Goal: Task Accomplishment & Management: Manage account settings

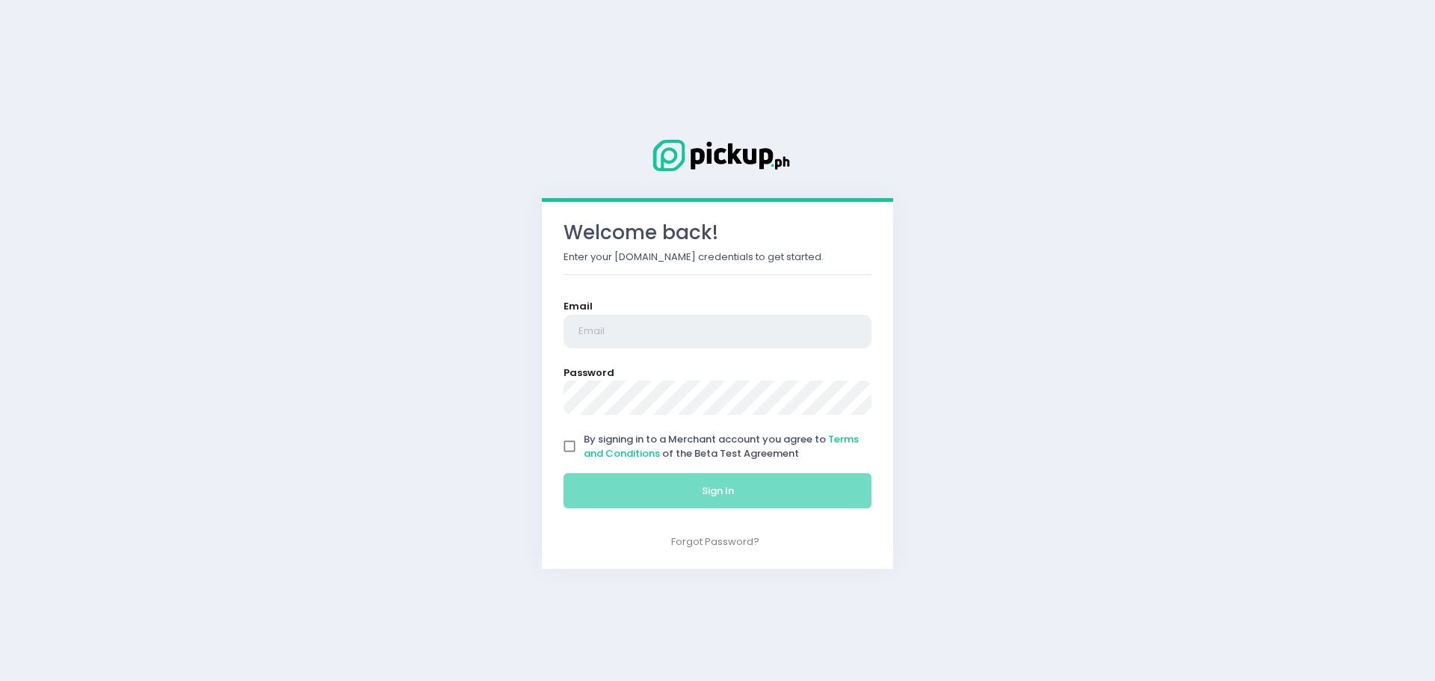
click at [627, 325] on input "email" at bounding box center [717, 332] width 308 height 34
type input "[DOMAIN_NAME][EMAIL_ADDRESS][DOMAIN_NAME]"
click at [571, 451] on input "By signing in to a Merchant account you agree to Terms and Conditions of the Be…" at bounding box center [569, 446] width 28 height 28
checkbox input "true"
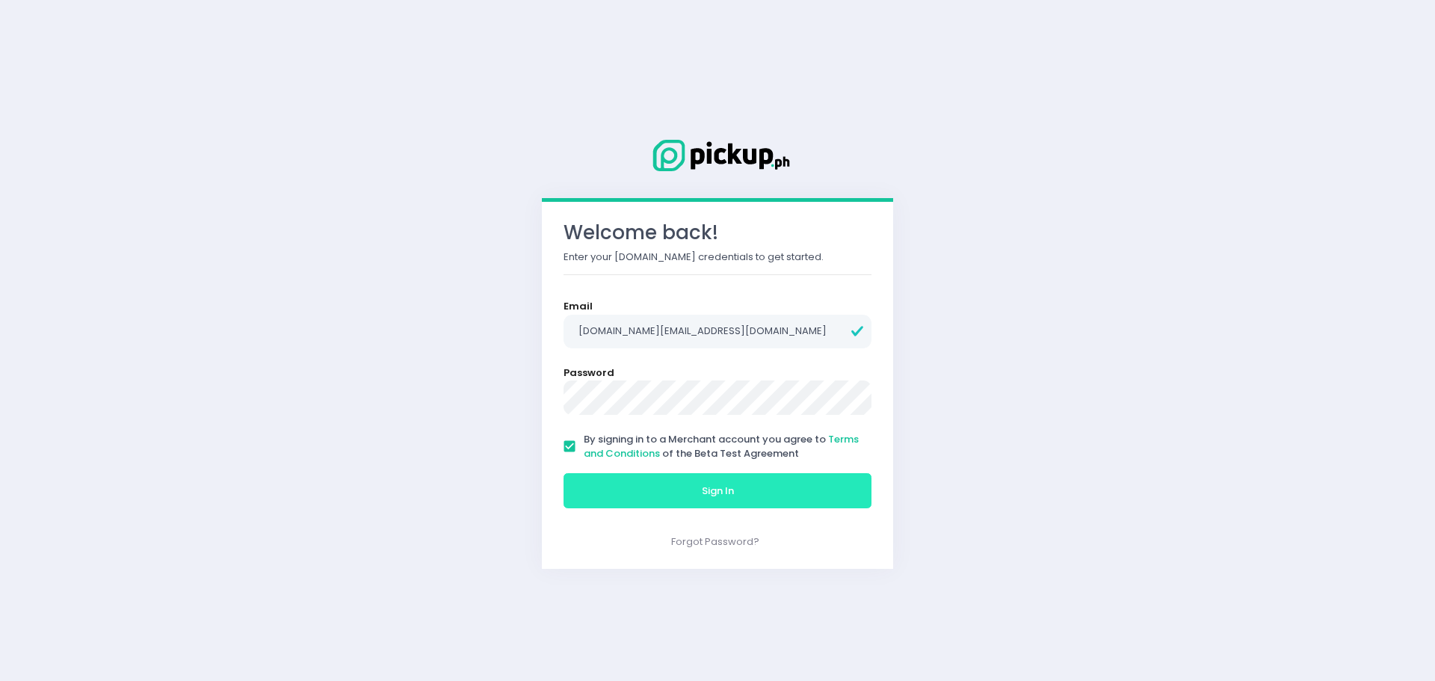
drag, startPoint x: 665, startPoint y: 489, endPoint x: 721, endPoint y: 509, distance: 59.6
click at [668, 490] on button "Sign In" at bounding box center [717, 491] width 308 height 36
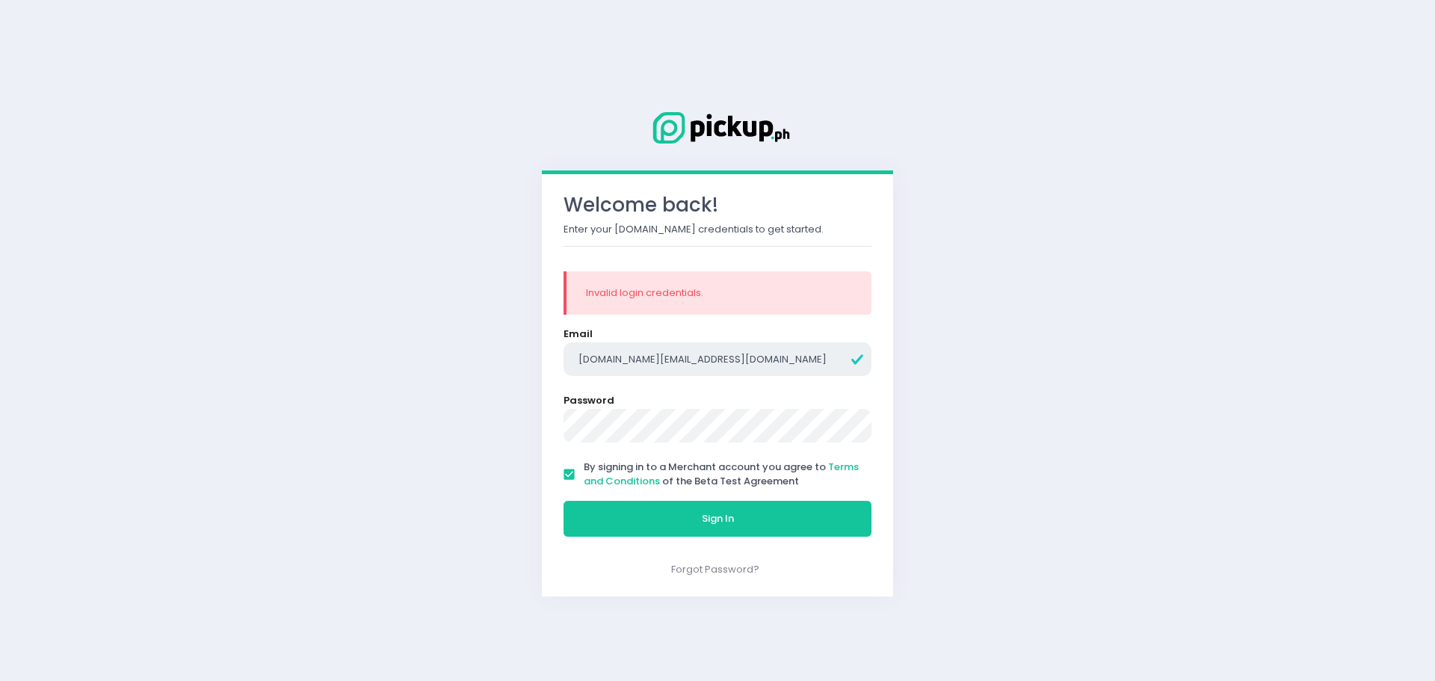
drag, startPoint x: 768, startPoint y: 362, endPoint x: 376, endPoint y: 339, distance: 393.0
click at [378, 338] on div "Welcome back! Enter your [DOMAIN_NAME] credentials to get started. Invalid logi…" at bounding box center [717, 340] width 1435 height 681
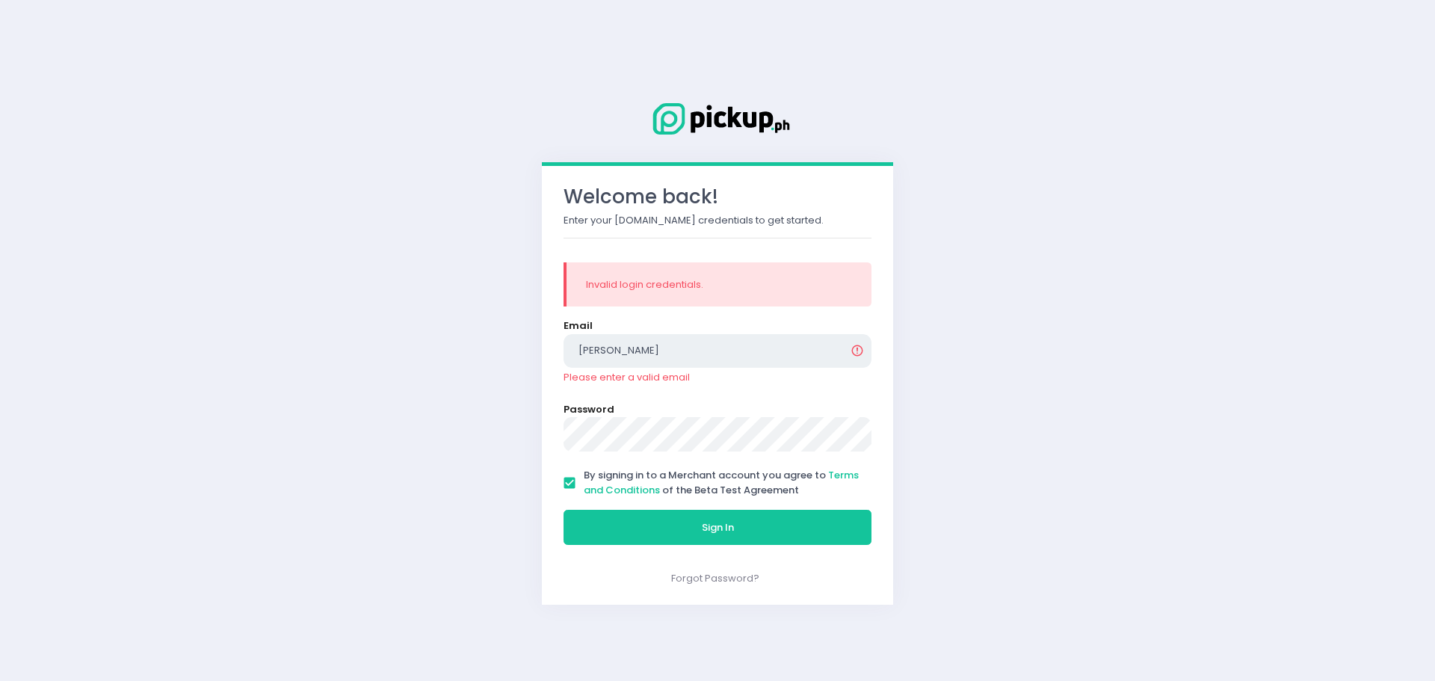
type input "[EMAIL_ADDRESS][DOMAIN_NAME]"
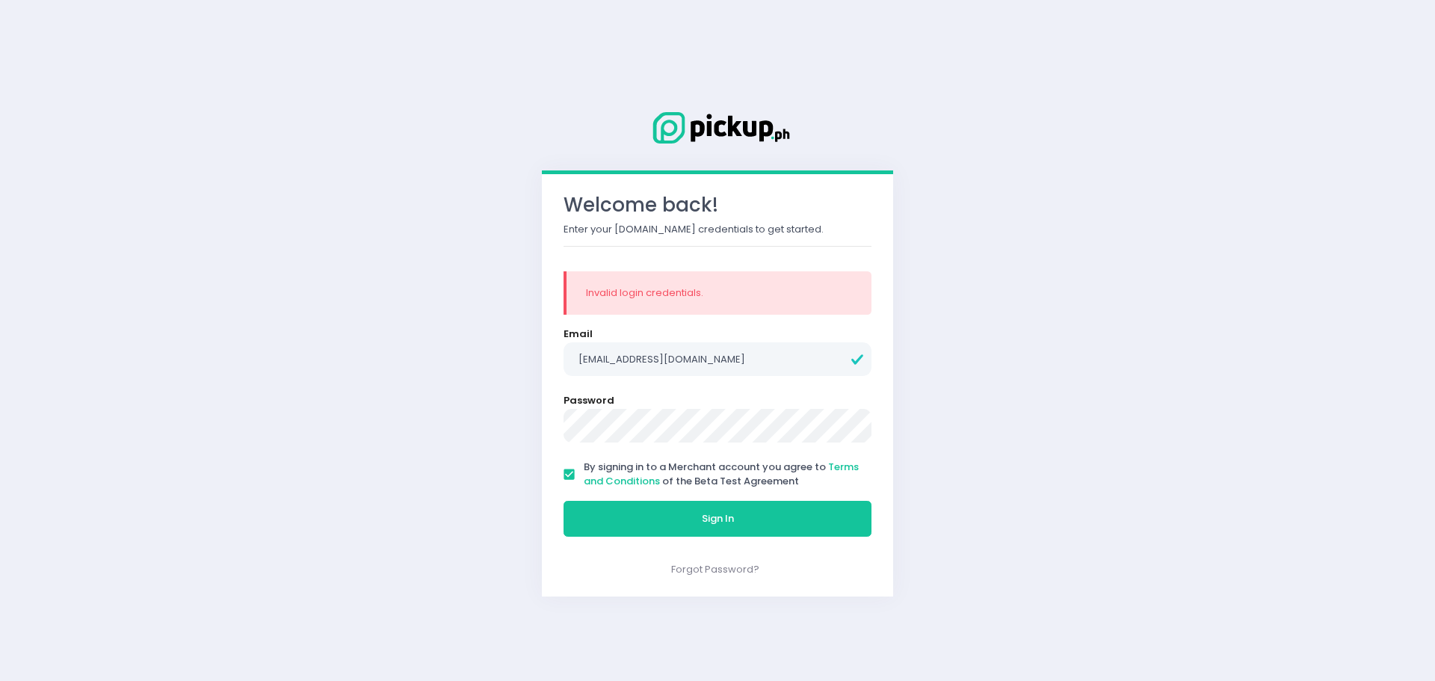
click at [418, 413] on div "Welcome back! Enter your [DOMAIN_NAME] credentials to get started. Invalid logi…" at bounding box center [717, 340] width 1435 height 681
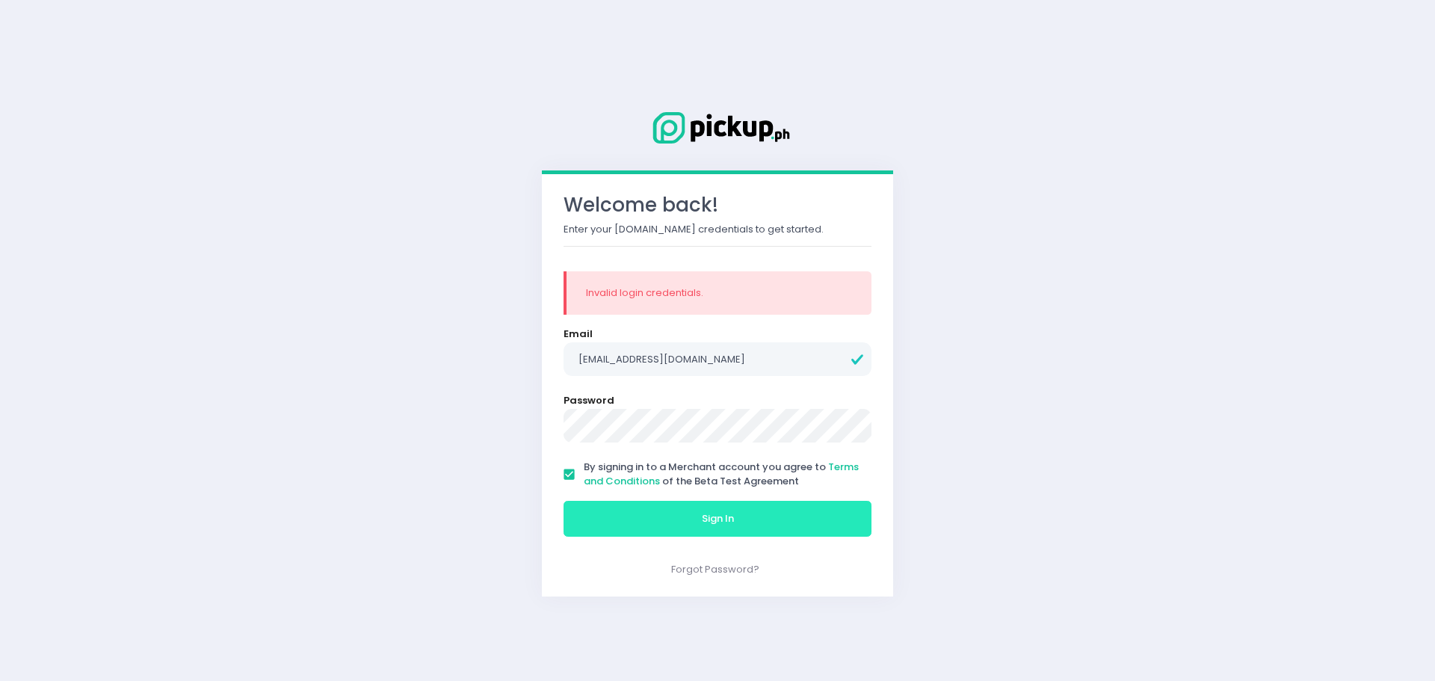
click at [716, 516] on span "Sign In" at bounding box center [718, 518] width 32 height 14
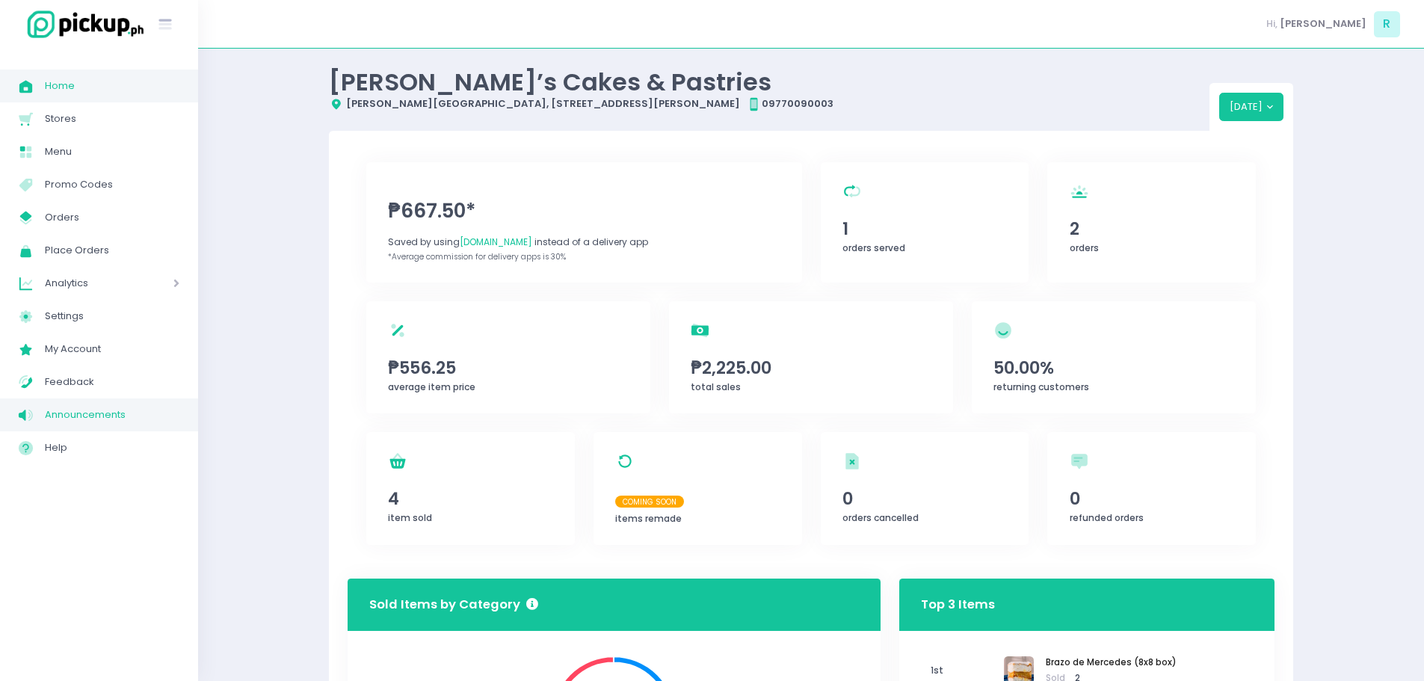
click at [90, 410] on span "Announcements" at bounding box center [112, 414] width 135 height 19
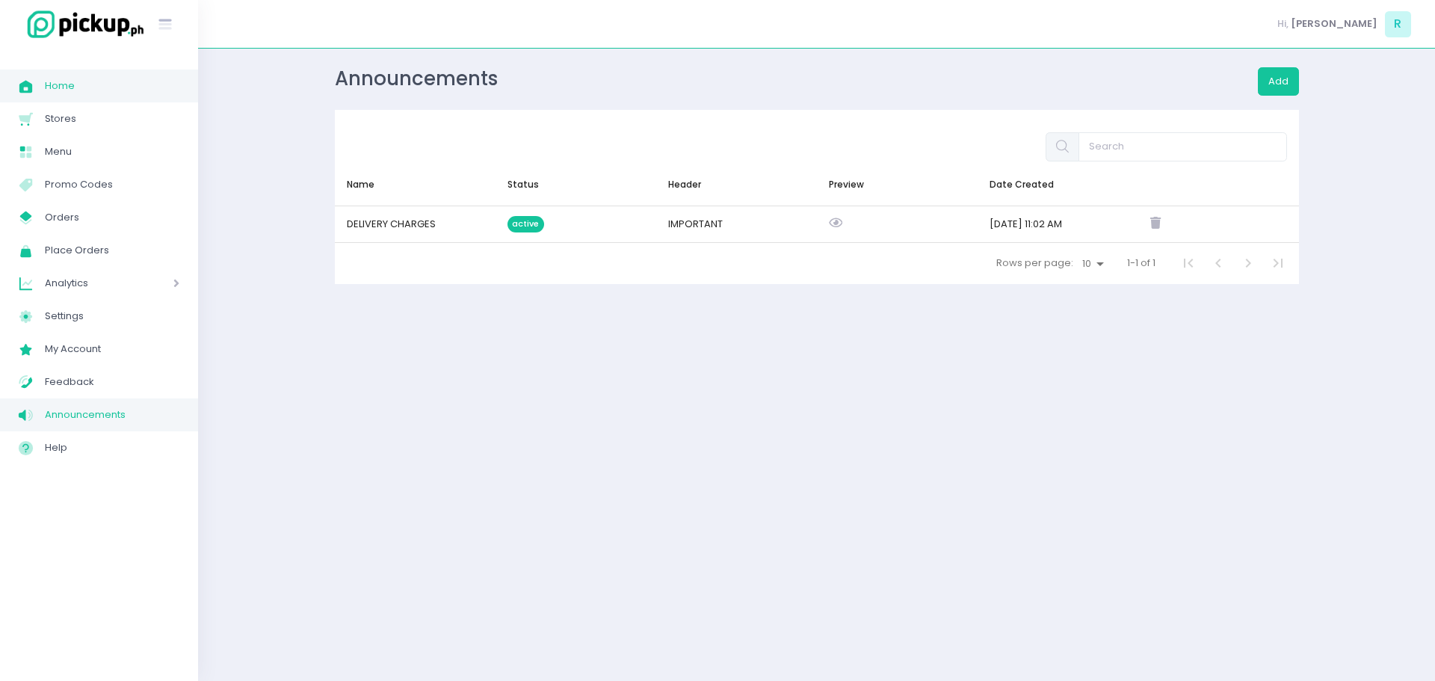
click at [61, 81] on span "Home" at bounding box center [112, 85] width 135 height 19
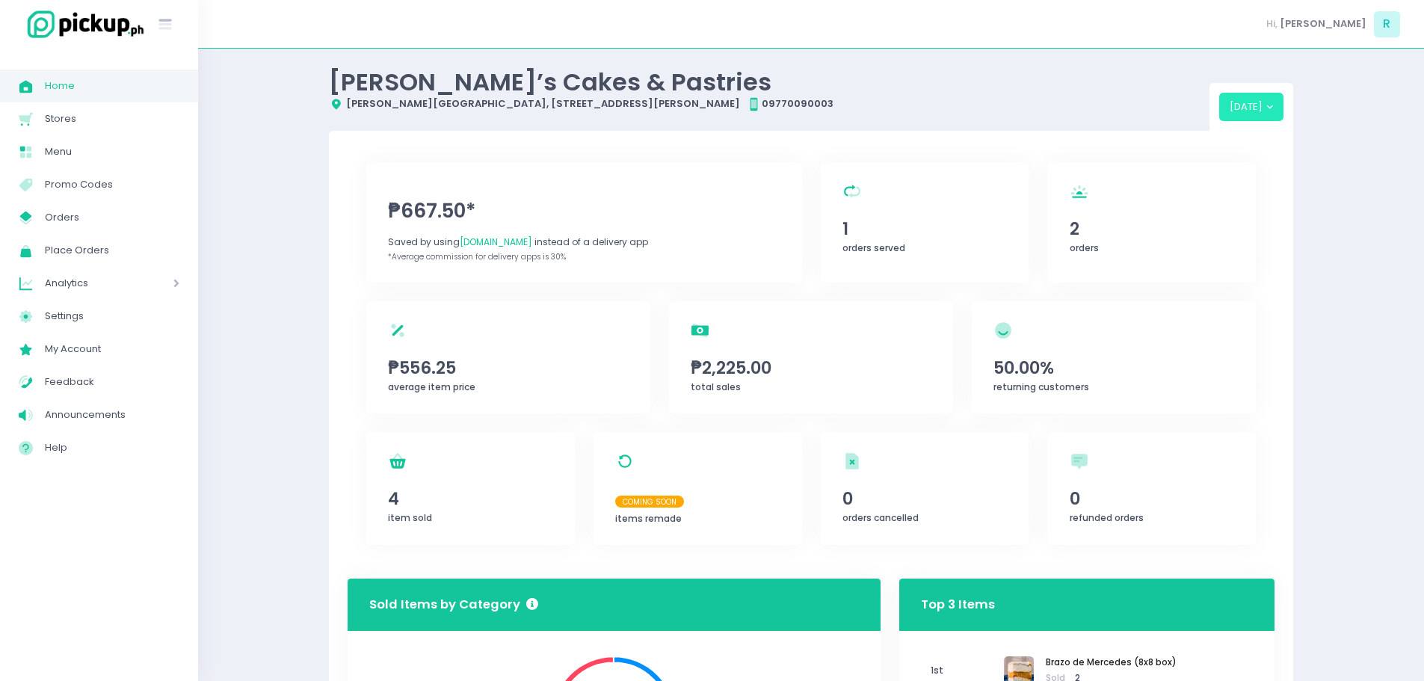
click at [1269, 108] on button "[DATE]" at bounding box center [1251, 107] width 65 height 28
click at [69, 222] on span "Orders" at bounding box center [112, 217] width 135 height 19
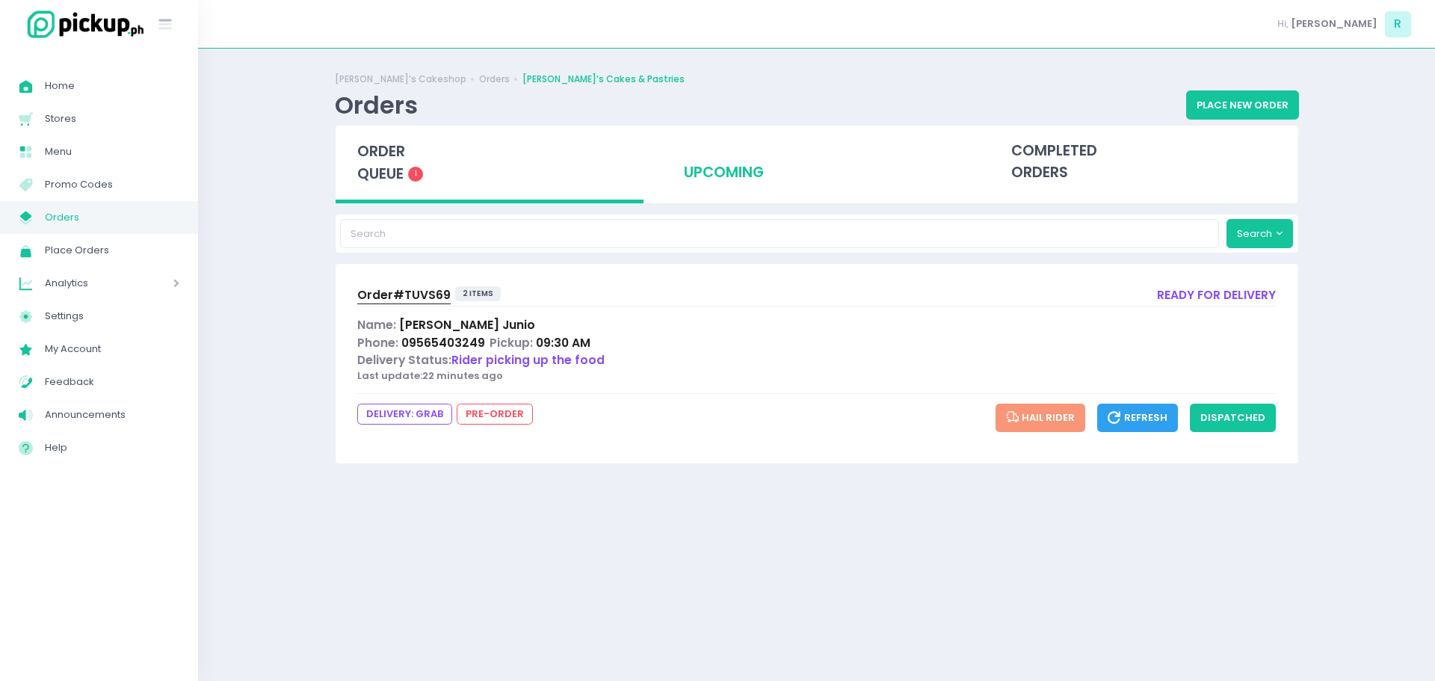
click at [705, 166] on div "upcoming" at bounding box center [816, 162] width 309 height 73
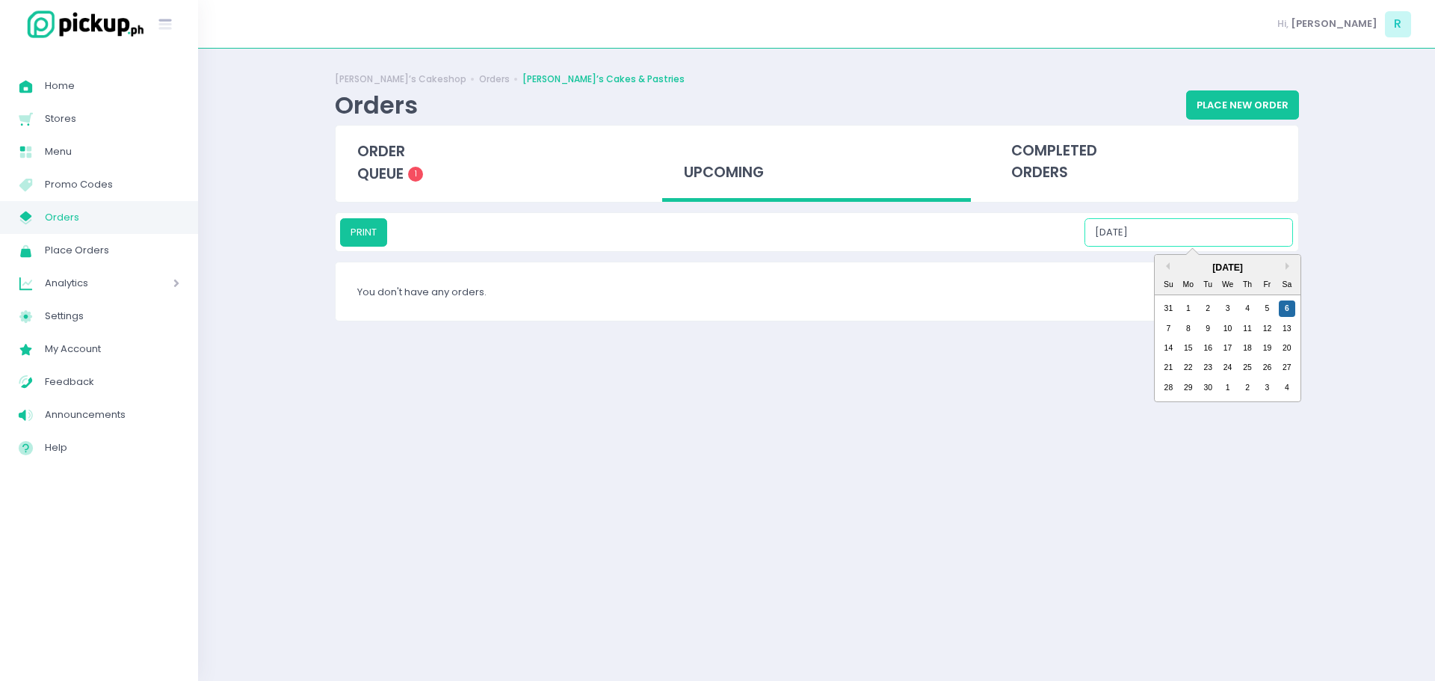
click at [1204, 235] on input "[DATE]" at bounding box center [1188, 232] width 208 height 28
click at [1187, 336] on div "8" at bounding box center [1187, 329] width 16 height 16
click at [1192, 233] on input "[DATE]" at bounding box center [1188, 232] width 208 height 28
click at [1211, 331] on div "9" at bounding box center [1207, 329] width 16 height 16
click at [1190, 236] on input "[DATE]" at bounding box center [1188, 232] width 208 height 28
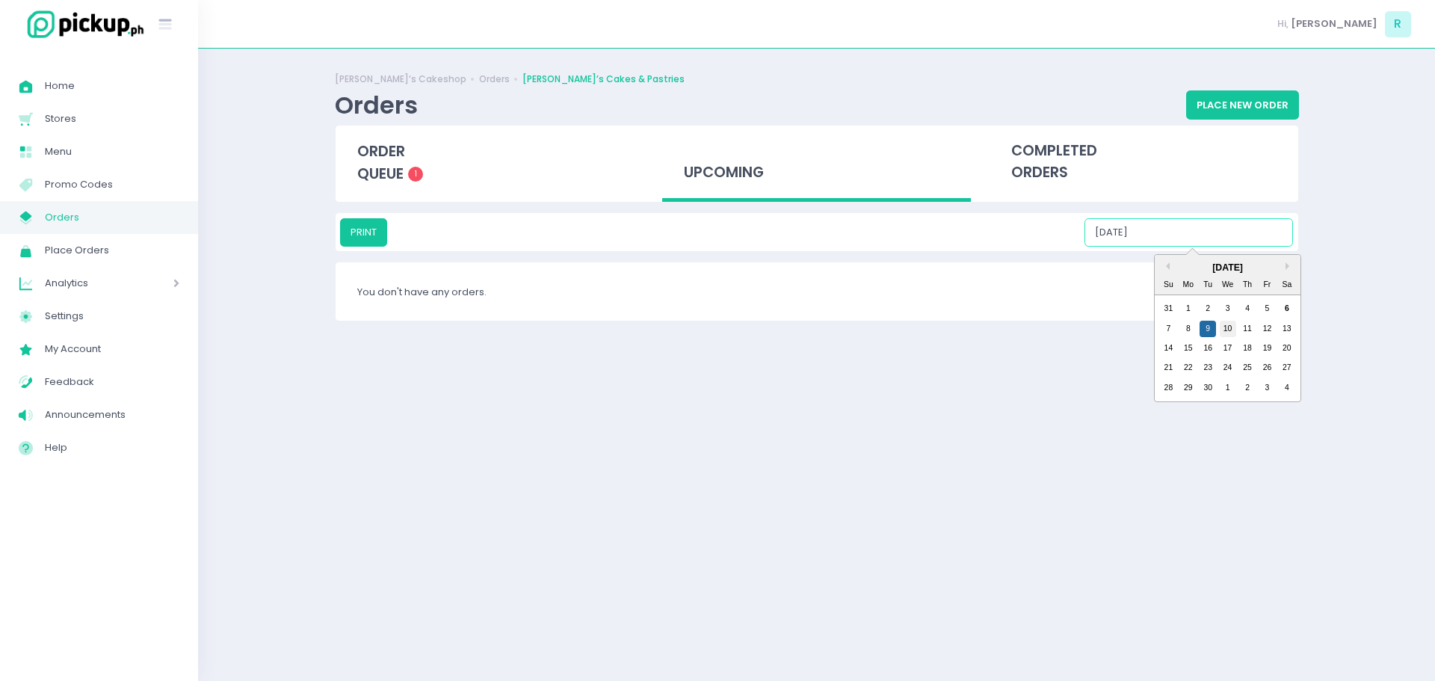
click at [1229, 333] on div "10" at bounding box center [1227, 329] width 16 height 16
click at [1187, 232] on input "[DATE]" at bounding box center [1188, 232] width 208 height 28
click at [1246, 324] on div "11" at bounding box center [1246, 329] width 16 height 16
click at [1184, 230] on input "[DATE]" at bounding box center [1188, 232] width 208 height 28
click at [1265, 329] on div "12" at bounding box center [1266, 329] width 16 height 16
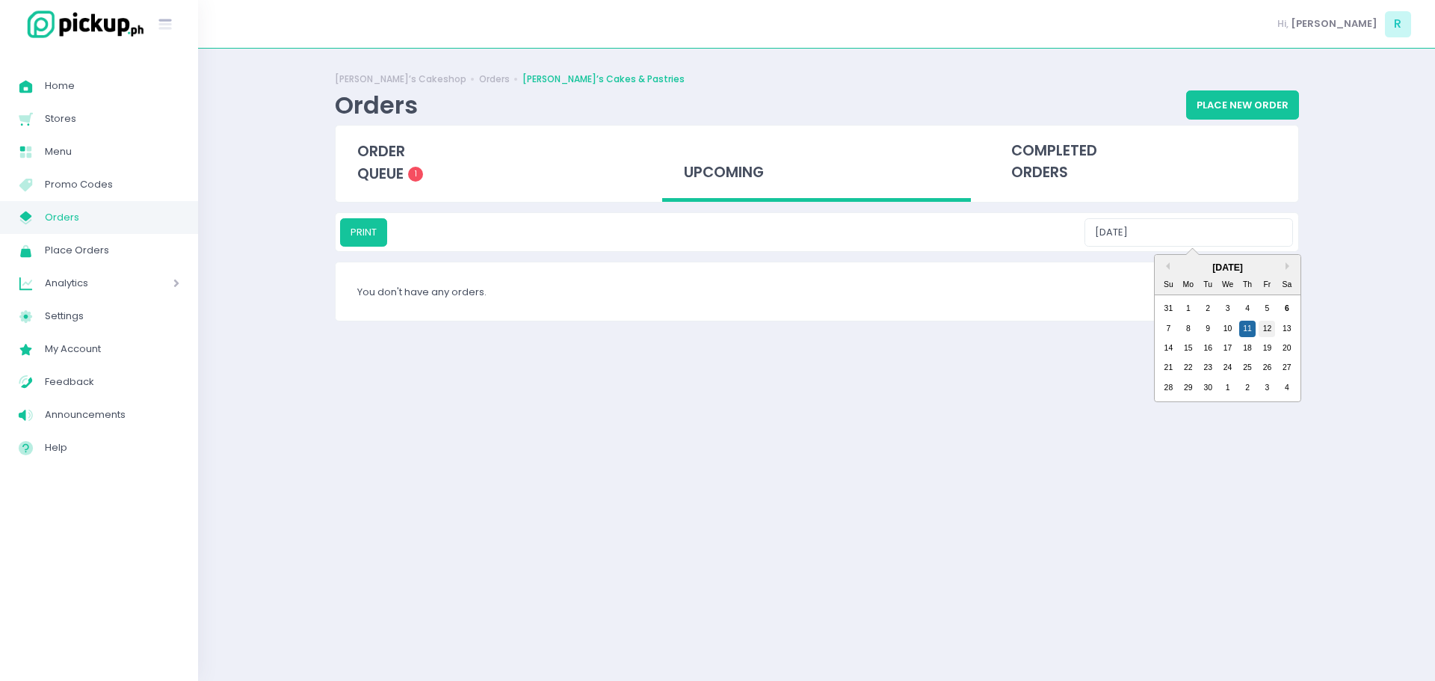
type input "[DATE]"
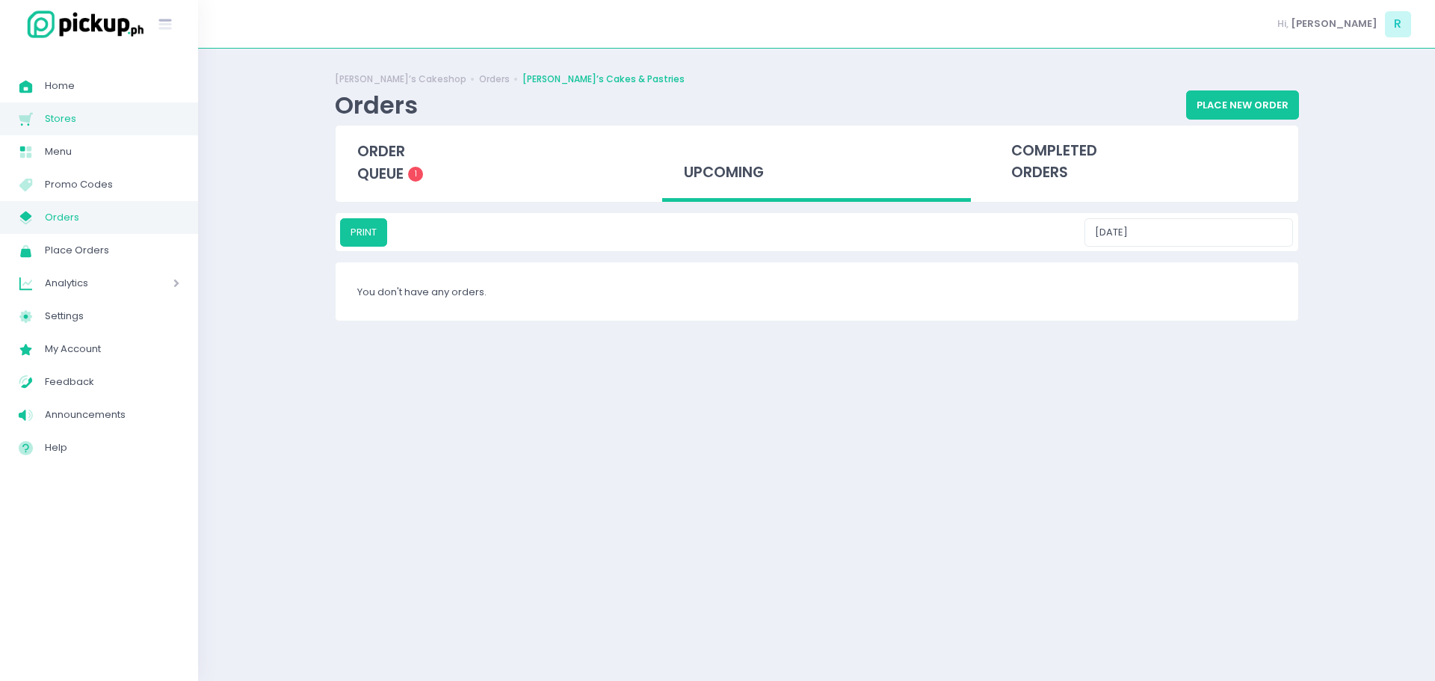
click at [61, 115] on span "Stores" at bounding box center [112, 118] width 135 height 19
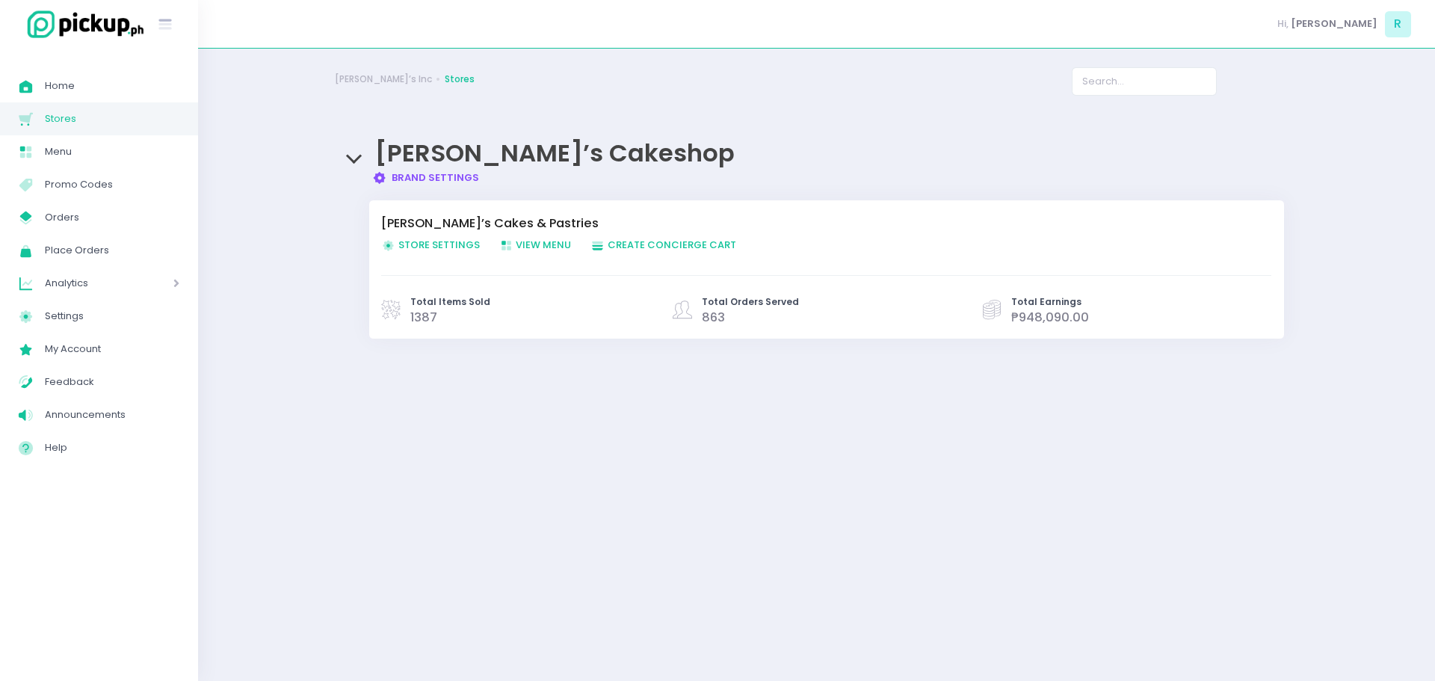
click at [446, 242] on span "Store Settings Created with Sketch. Store Settings" at bounding box center [430, 245] width 99 height 14
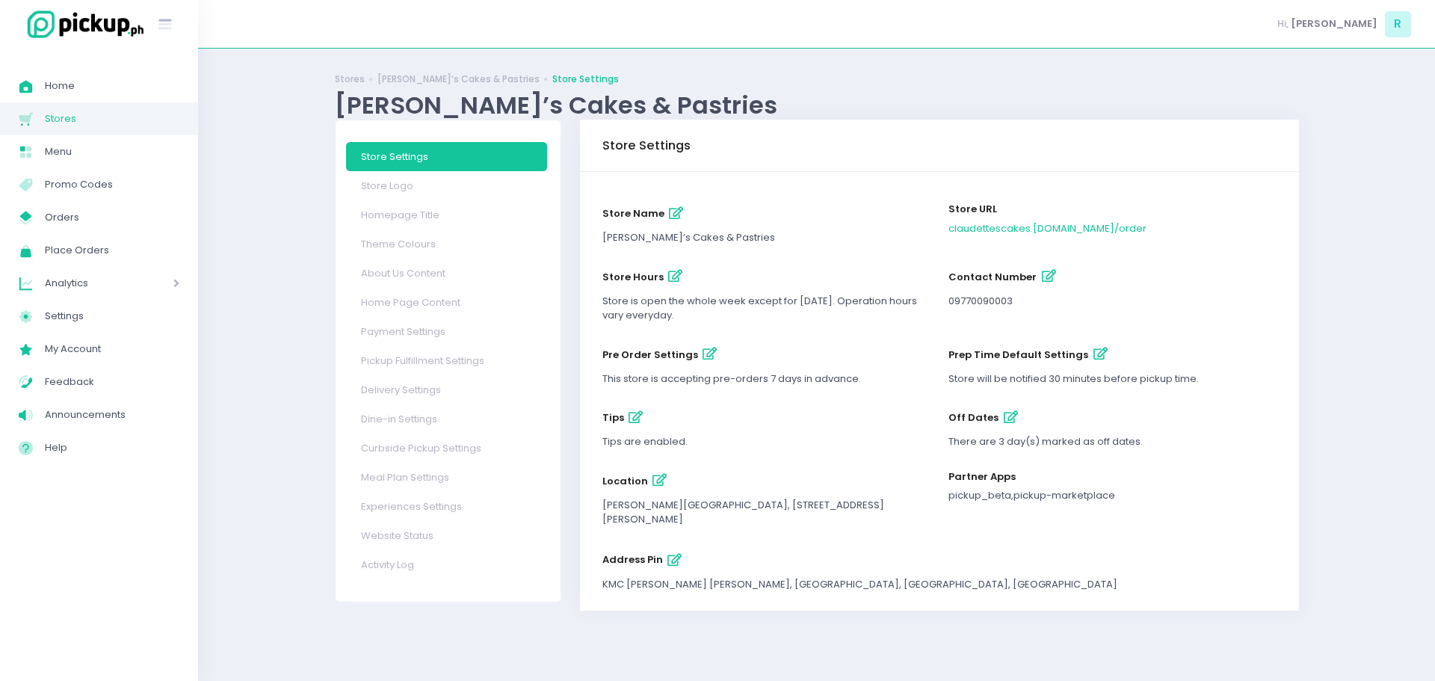
click at [1007, 417] on icon "button" at bounding box center [1011, 417] width 14 height 13
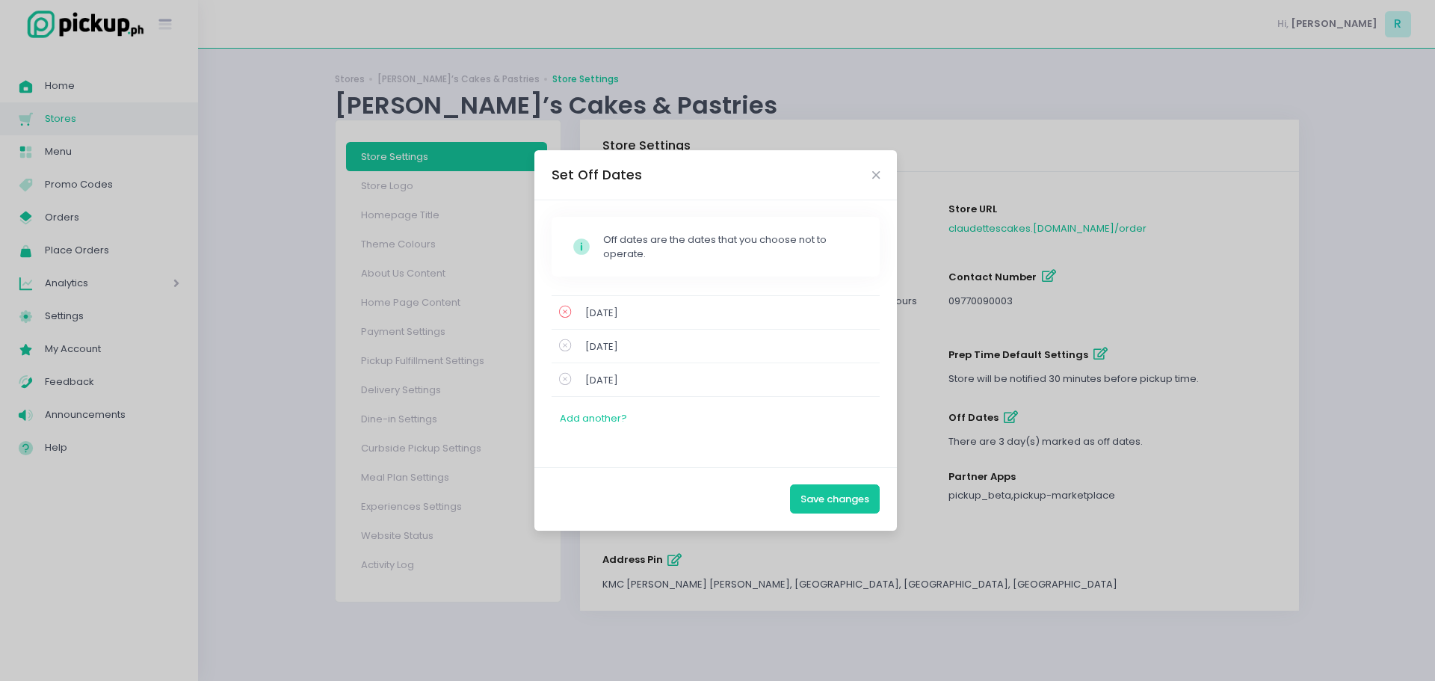
click at [563, 312] on icon at bounding box center [565, 311] width 12 height 17
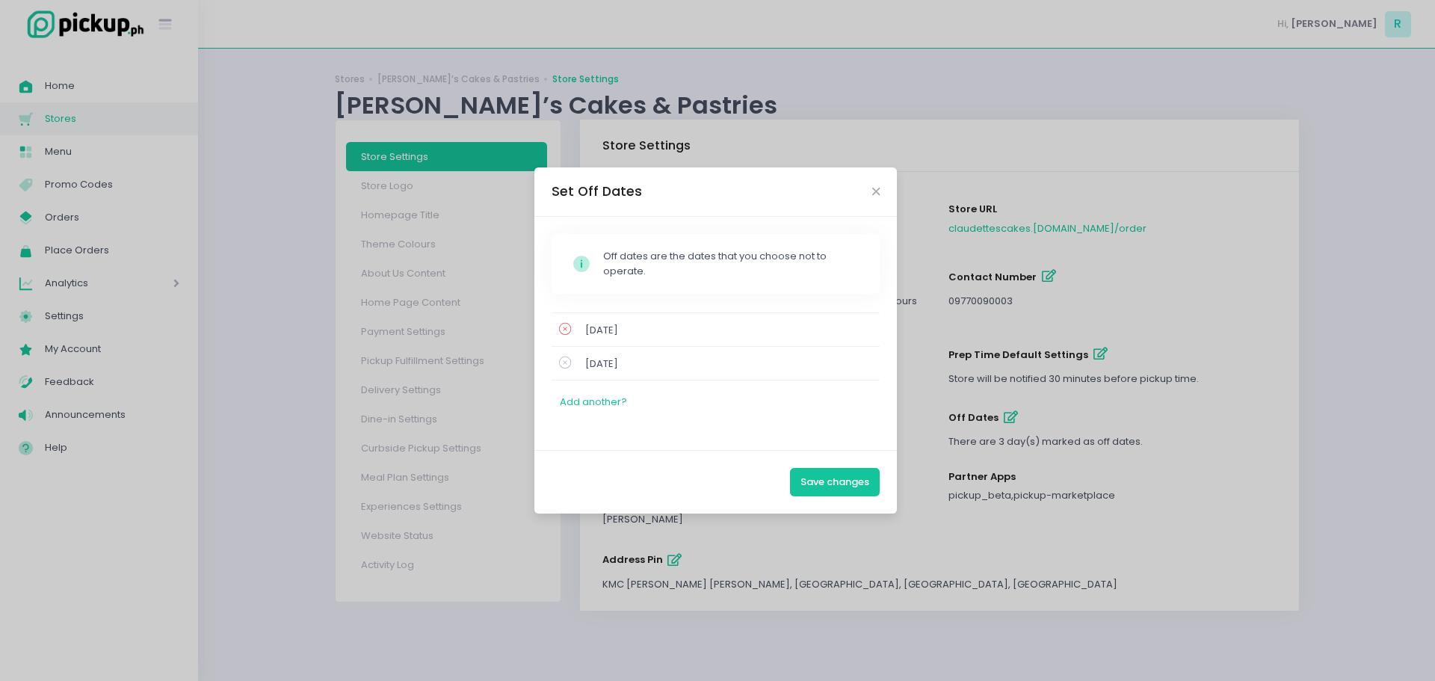
click at [561, 329] on icon at bounding box center [565, 329] width 12 height 17
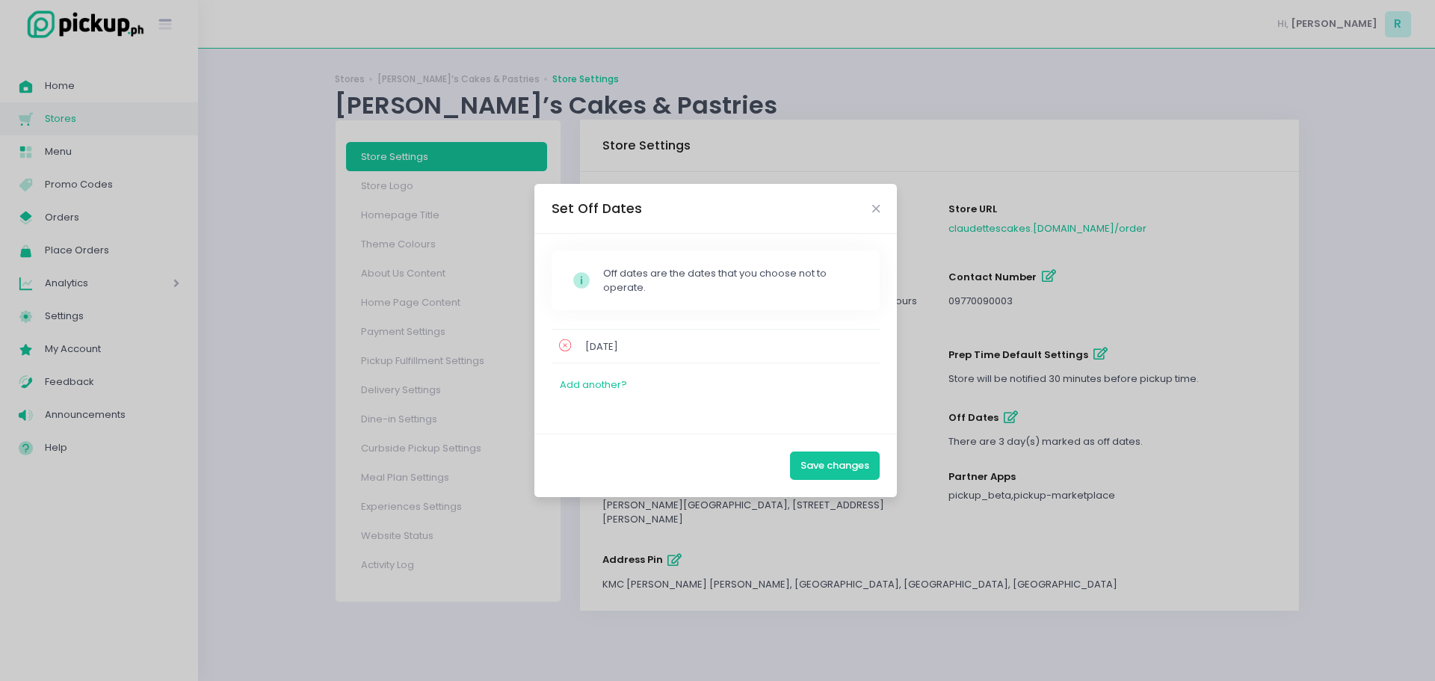
click at [563, 347] on icon at bounding box center [565, 345] width 12 height 17
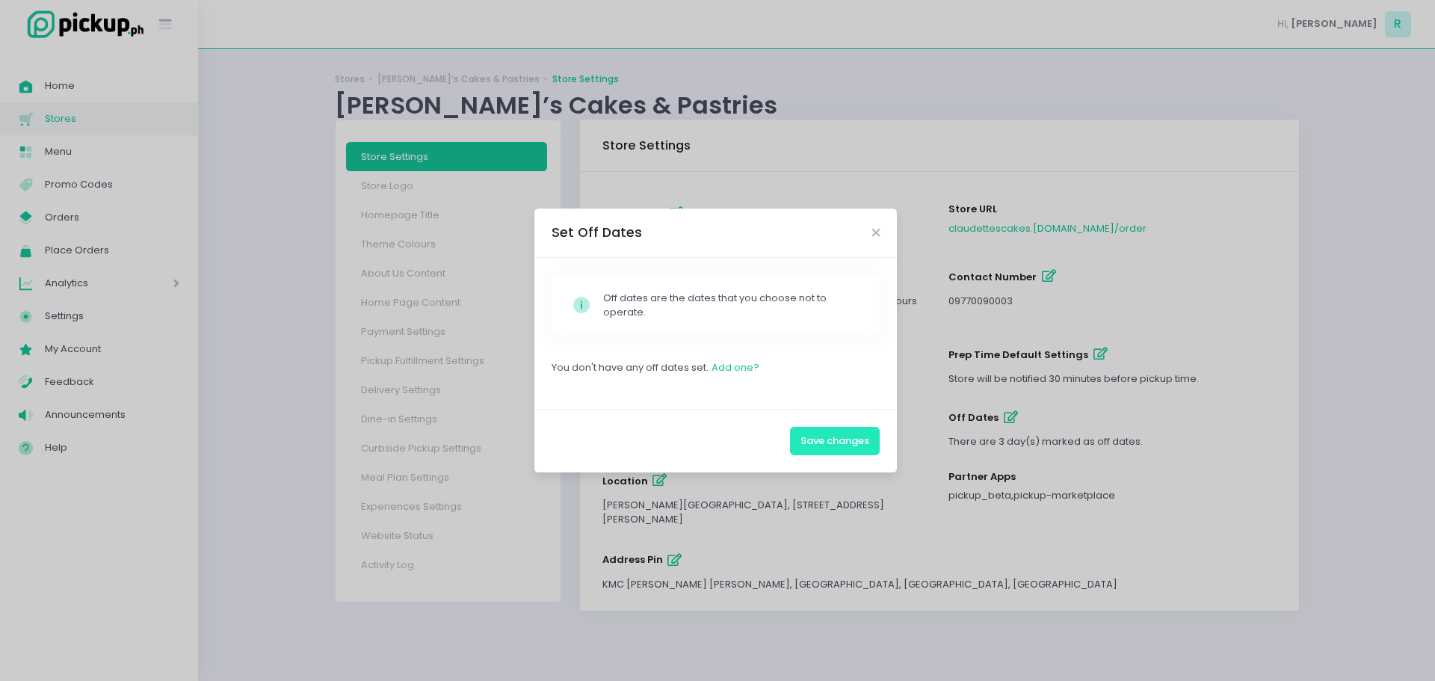
click at [821, 445] on button "Save changes" at bounding box center [835, 441] width 90 height 28
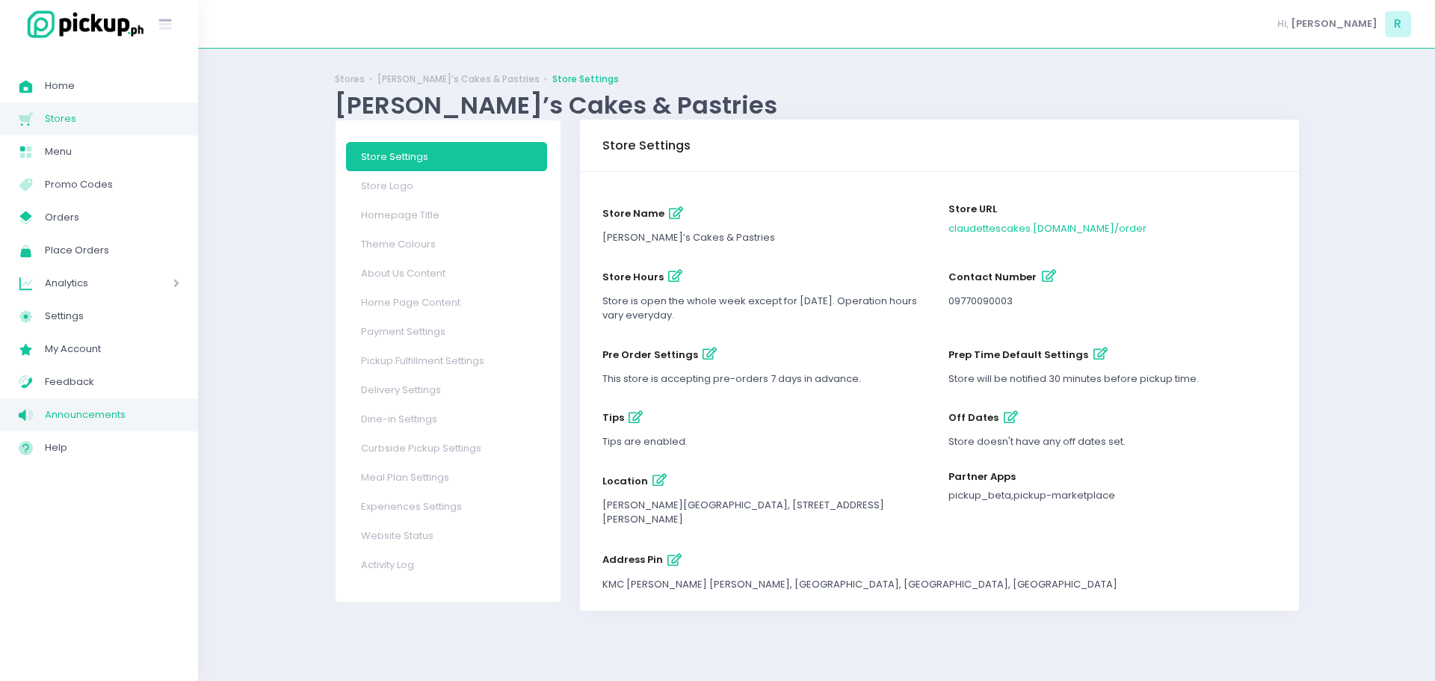
click at [70, 413] on span "Announcements" at bounding box center [112, 414] width 135 height 19
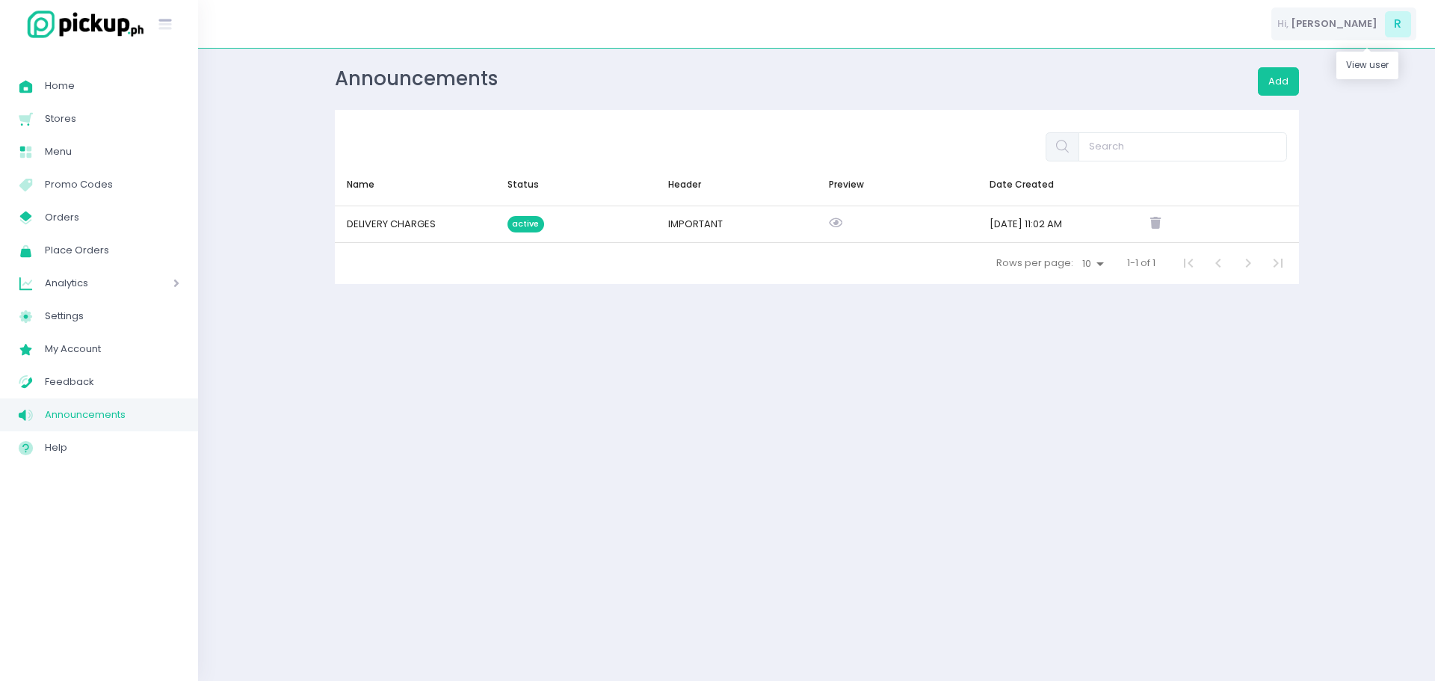
click at [1397, 26] on span "R" at bounding box center [1398, 24] width 26 height 26
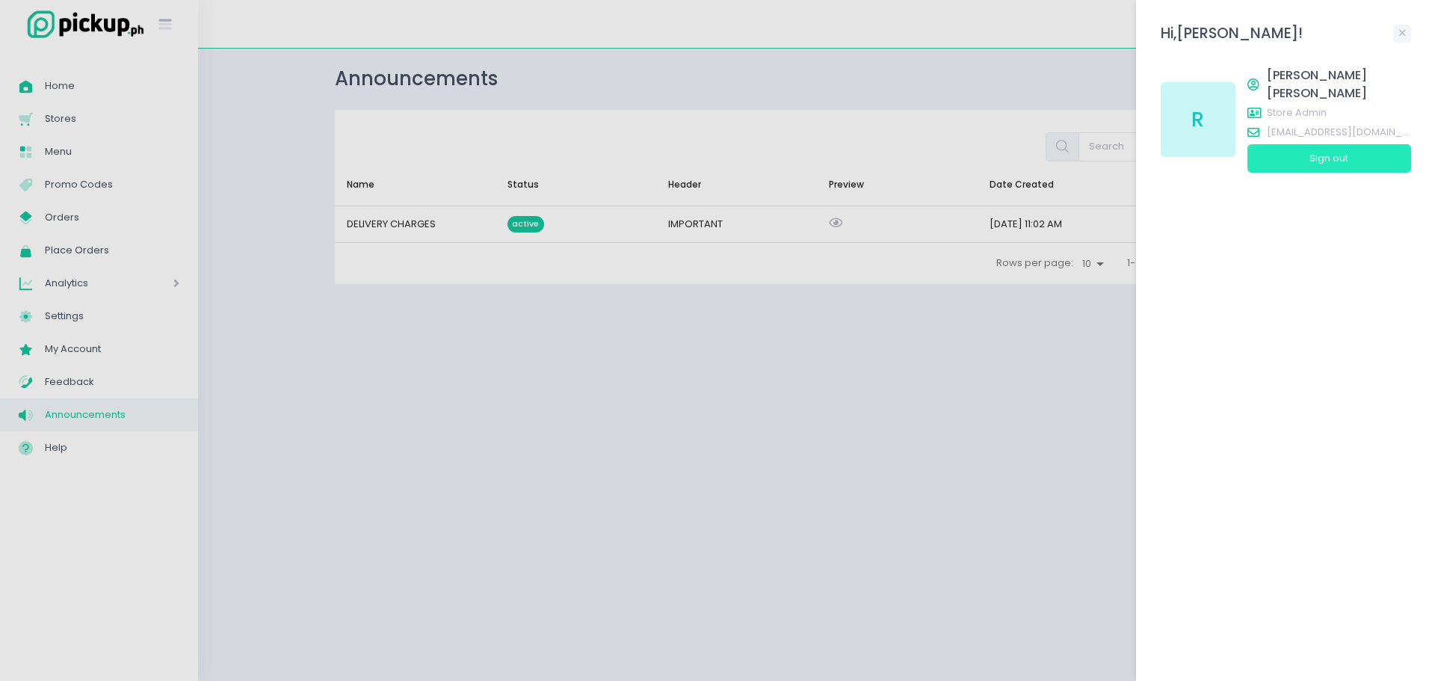
click at [1347, 147] on button "Sign out" at bounding box center [1329, 158] width 164 height 28
